Goal: Information Seeking & Learning: Learn about a topic

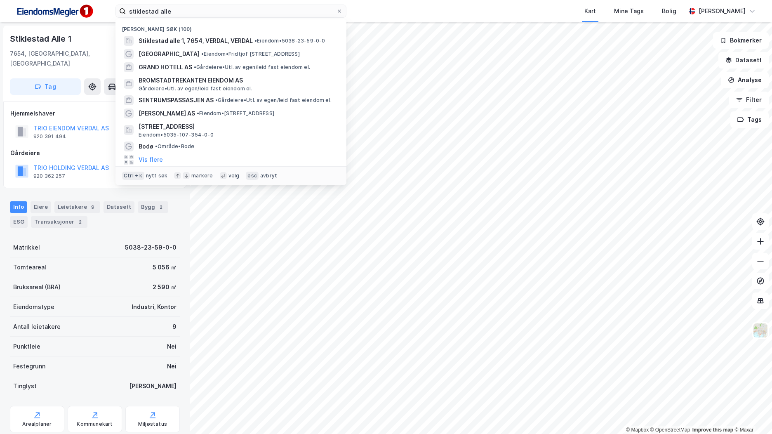
click at [166, 12] on input "stiklestad alle" at bounding box center [231, 11] width 210 height 12
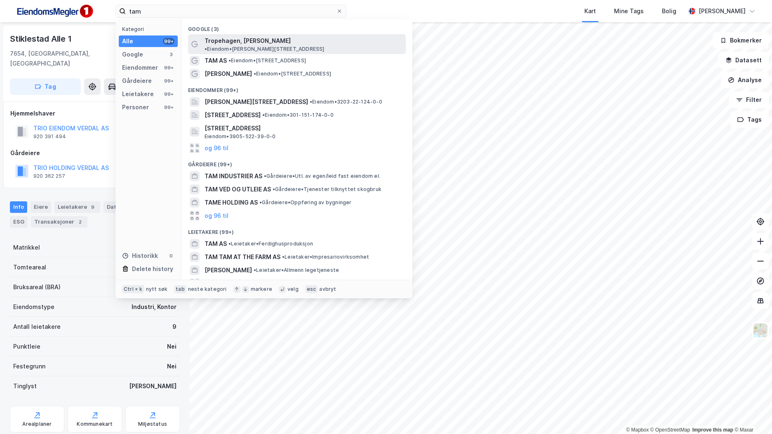
click at [299, 46] on span "• Eiendom • [PERSON_NAME][STREET_ADDRESS]" at bounding box center [265, 49] width 120 height 7
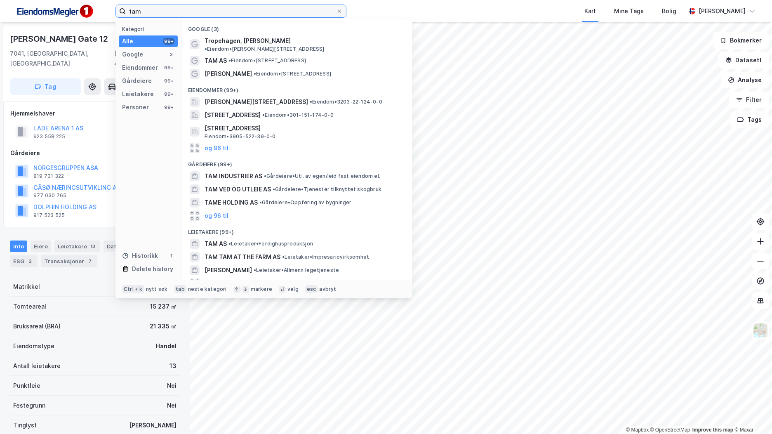
drag, startPoint x: 175, startPoint y: 14, endPoint x: 107, endPoint y: 12, distance: 68.5
click at [107, 12] on div "tam Kategori Alle 99+ Google 3 Eiendommer 99+ Gårdeiere 99+ Leietakere 99+ Pers…" at bounding box center [386, 11] width 772 height 22
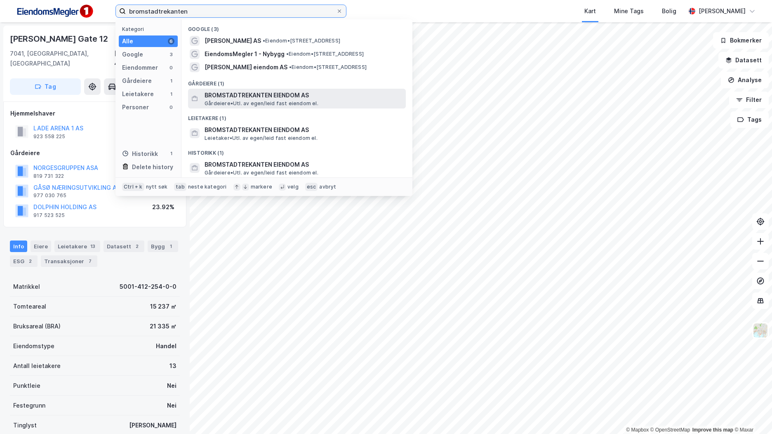
type input "bromstadtrekanten"
click at [293, 96] on span "BROMSTADTREKANTEN EIENDOM AS" at bounding box center [304, 95] width 198 height 10
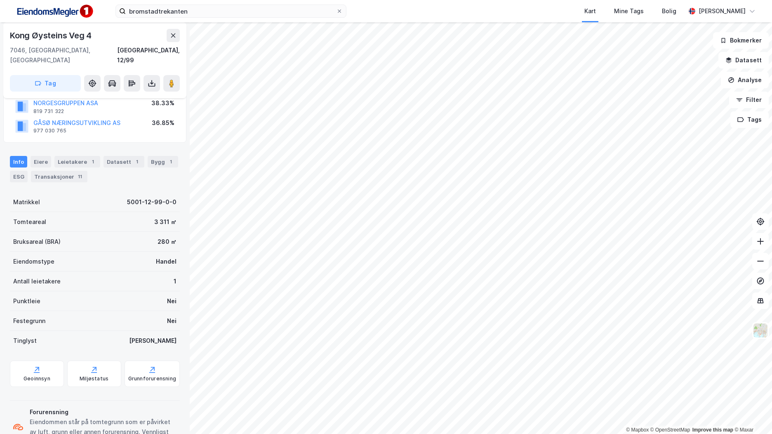
scroll to position [114, 0]
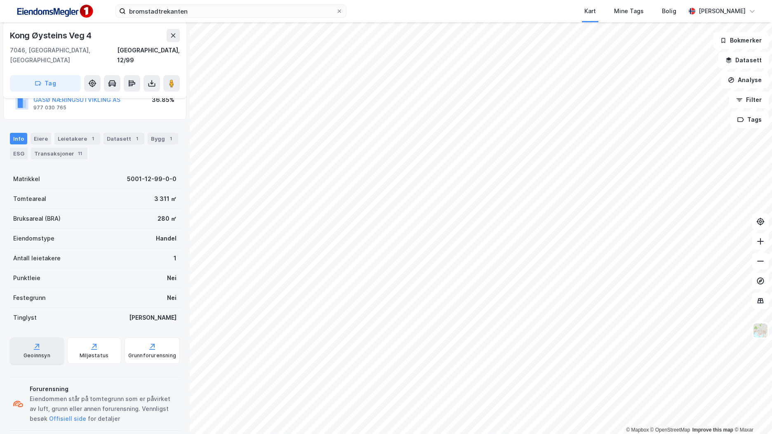
click at [54, 347] on div "Geoinnsyn" at bounding box center [37, 351] width 54 height 26
click at [0, 0] on button "Offisiell side" at bounding box center [0, 0] width 0 height 0
